Goal: Check status

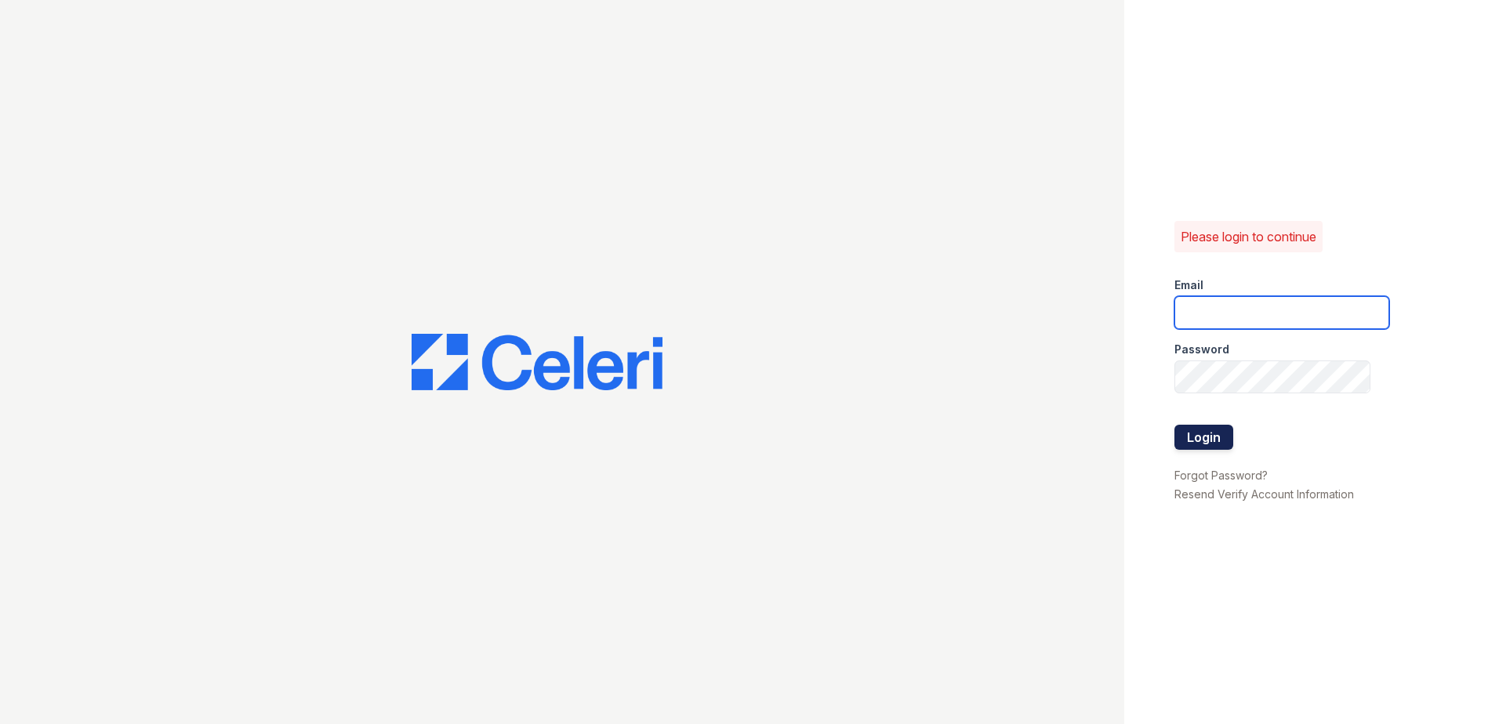
type input "[EMAIL_ADDRESS][DOMAIN_NAME]"
click at [1215, 441] on button "Login" at bounding box center [1203, 437] width 59 height 25
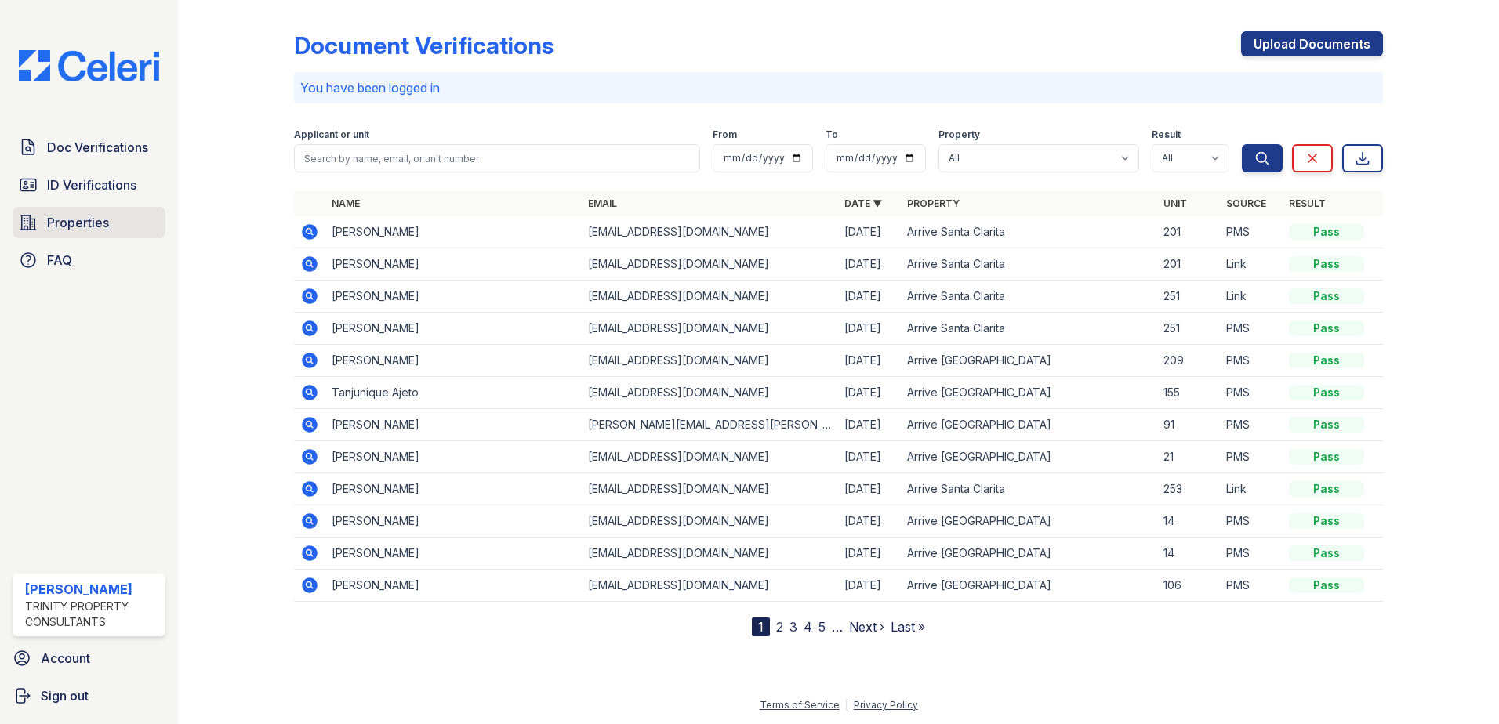
click at [82, 227] on span "Properties" at bounding box center [78, 222] width 62 height 19
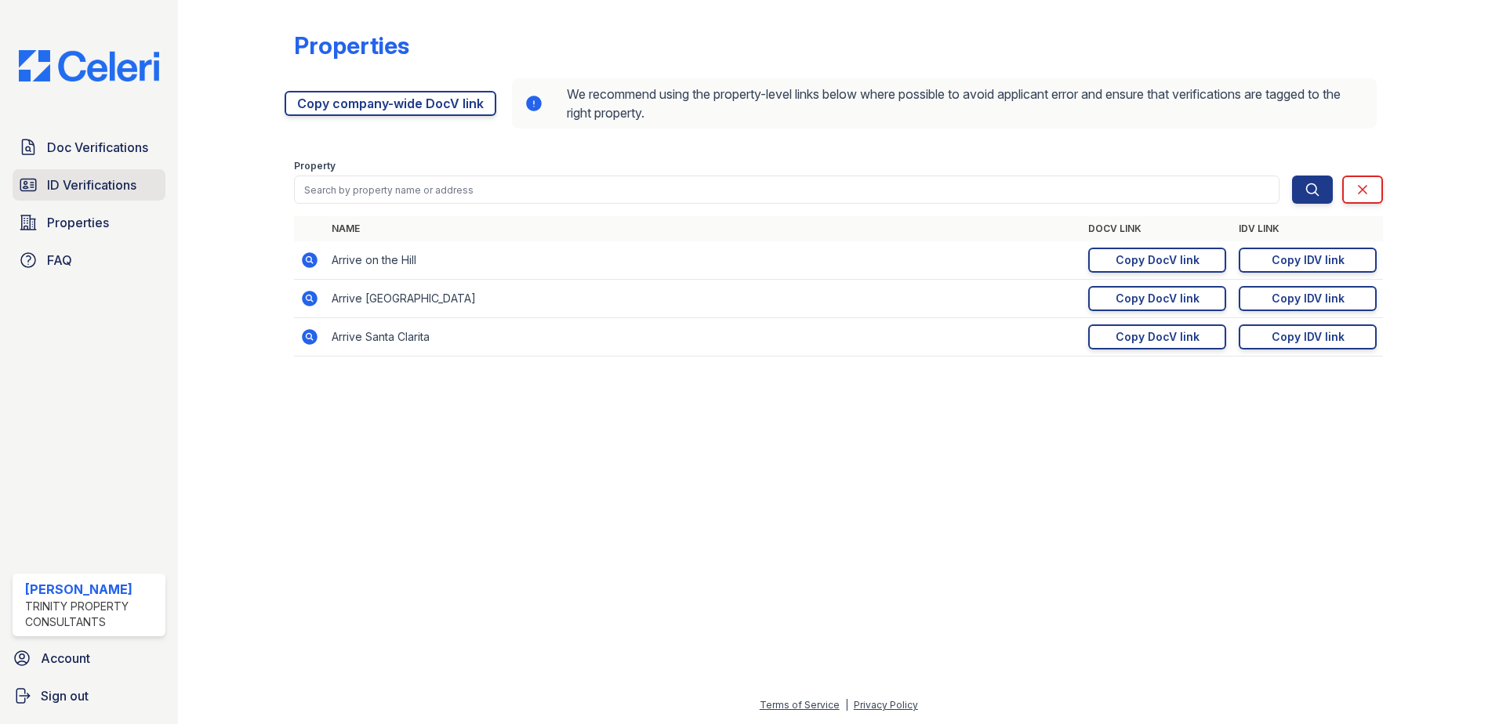
click at [95, 187] on span "ID Verifications" at bounding box center [91, 185] width 89 height 19
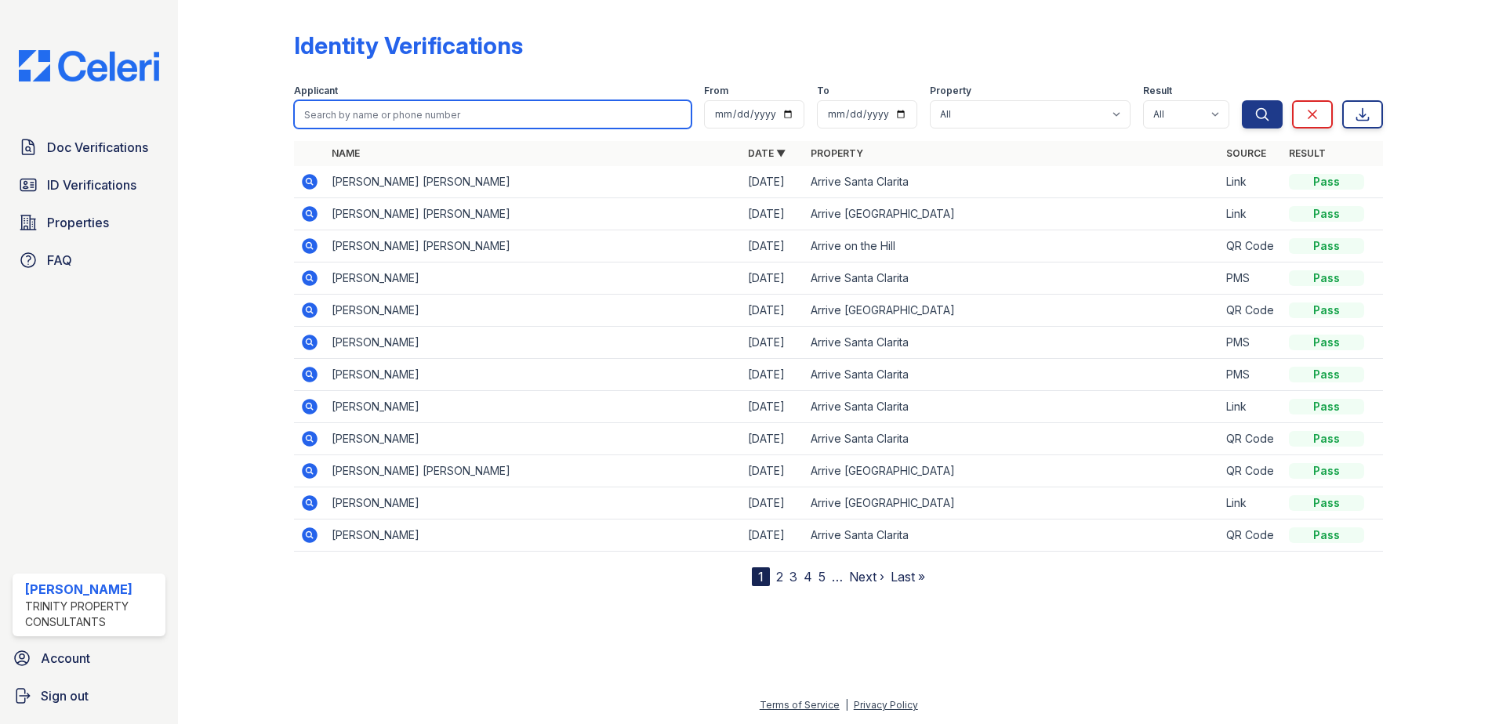
click at [412, 118] on input "search" at bounding box center [492, 114] width 397 height 28
type input "carter"
click at [1242, 100] on button "Search" at bounding box center [1262, 114] width 41 height 28
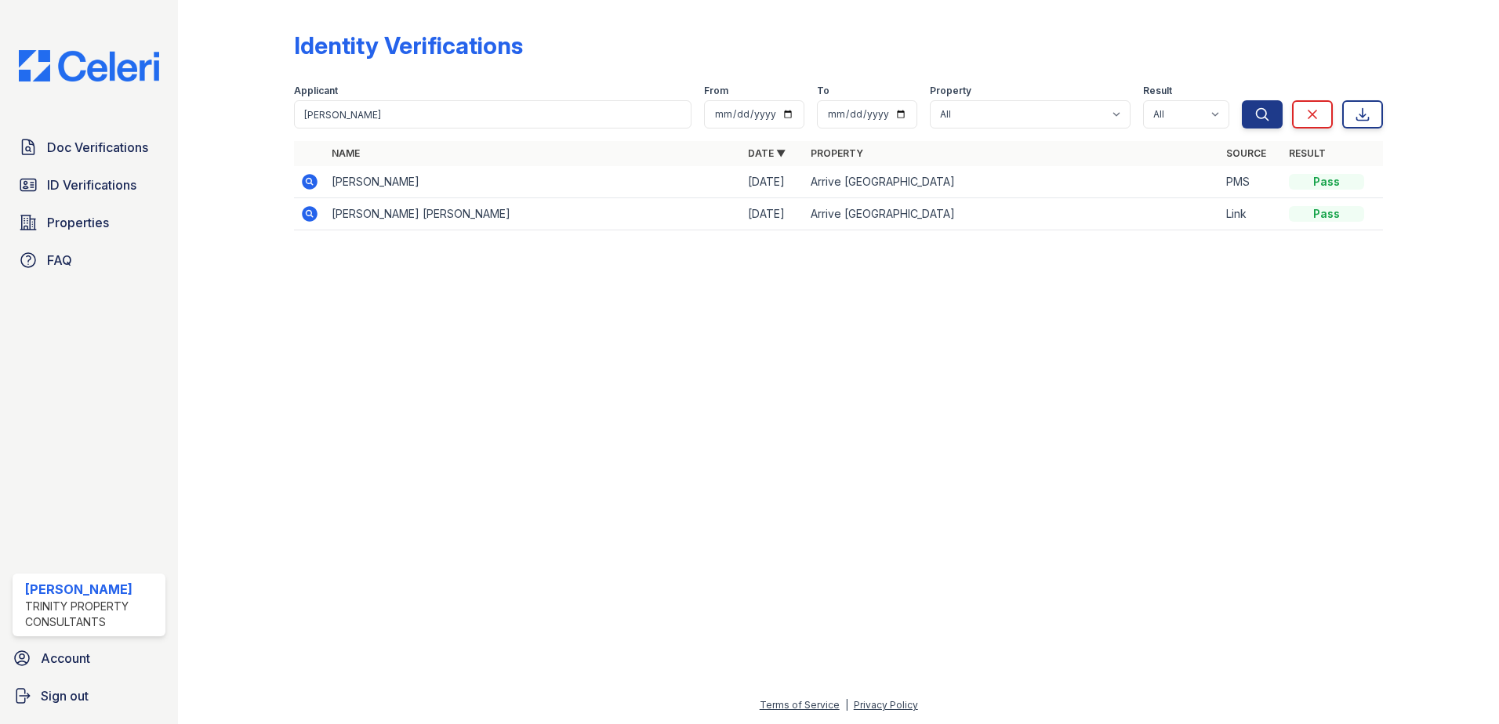
click at [312, 183] on icon at bounding box center [310, 182] width 16 height 16
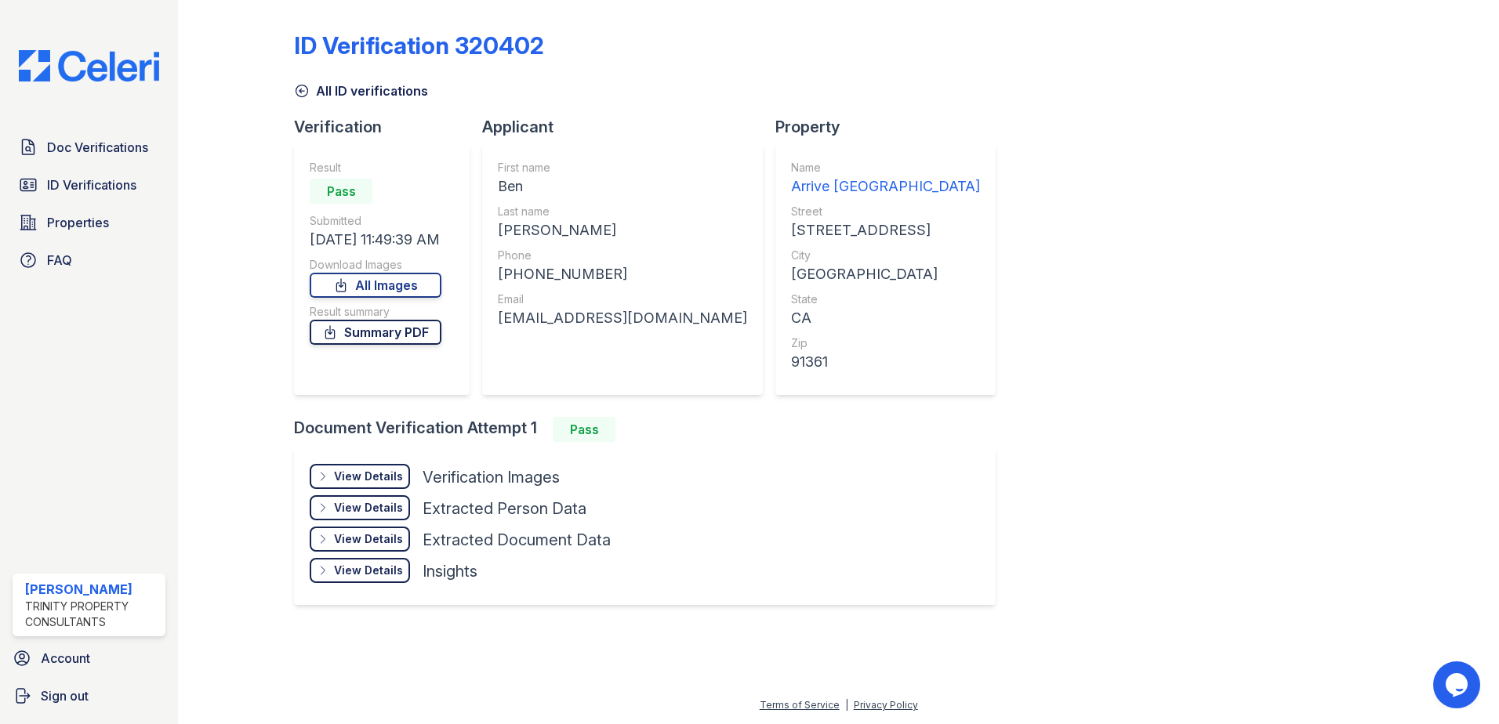
click at [386, 337] on link "Summary PDF" at bounding box center [376, 332] width 132 height 25
